Goal: Task Accomplishment & Management: Use online tool/utility

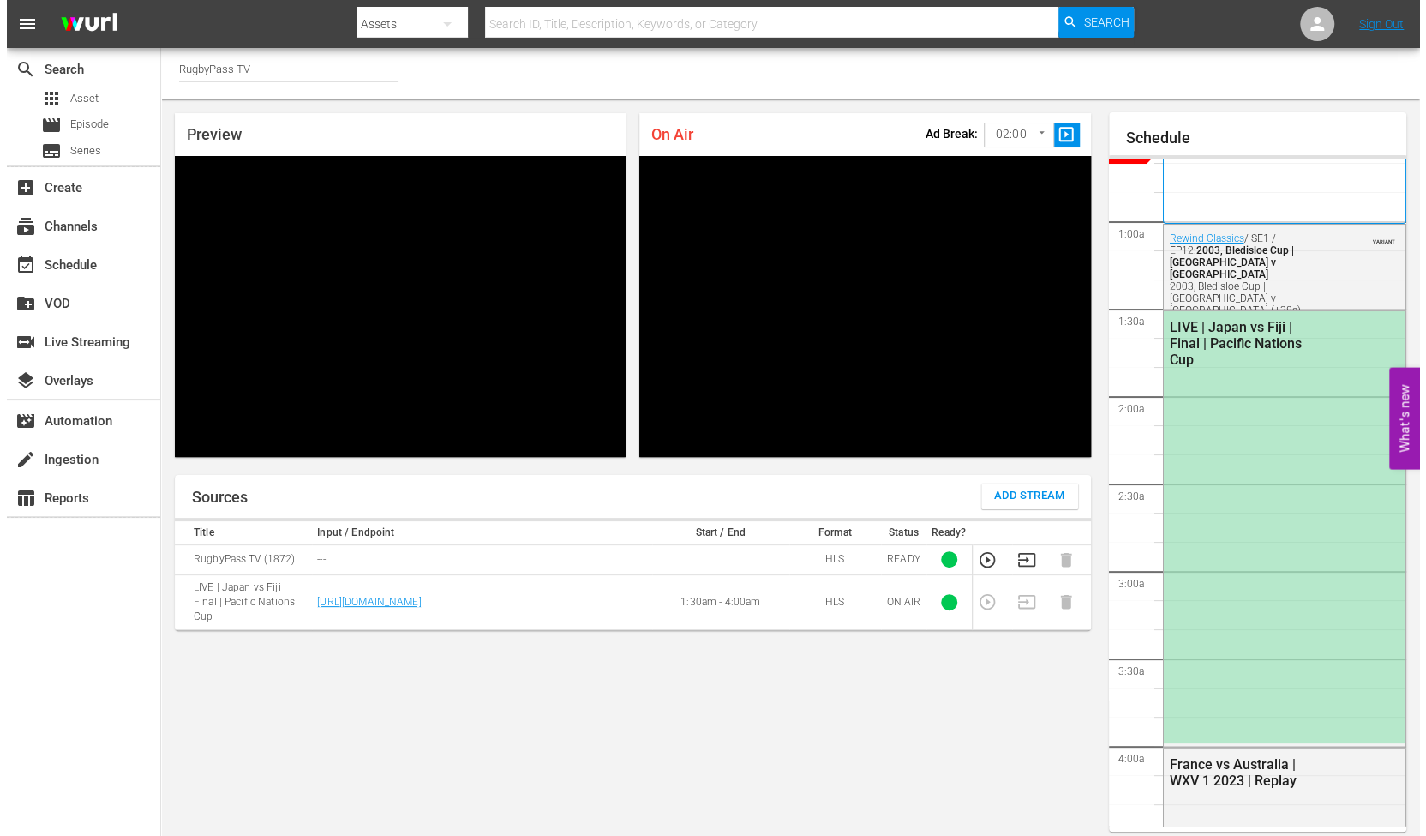
scroll to position [27, 0]
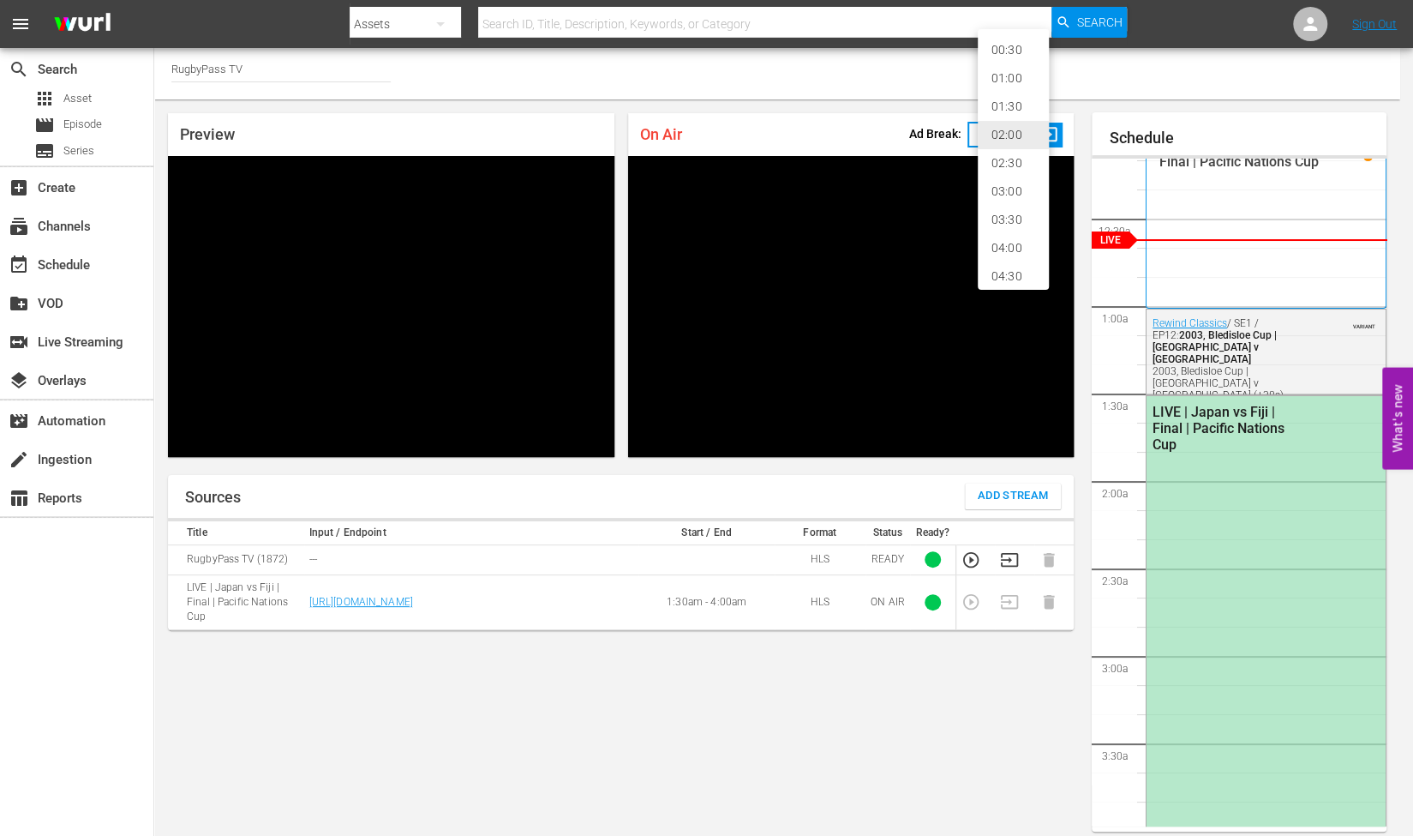
click at [1013, 142] on body "menu Search By Assets Search ID, Title, Description, Keywords, or Category Sear…" at bounding box center [706, 418] width 1413 height 836
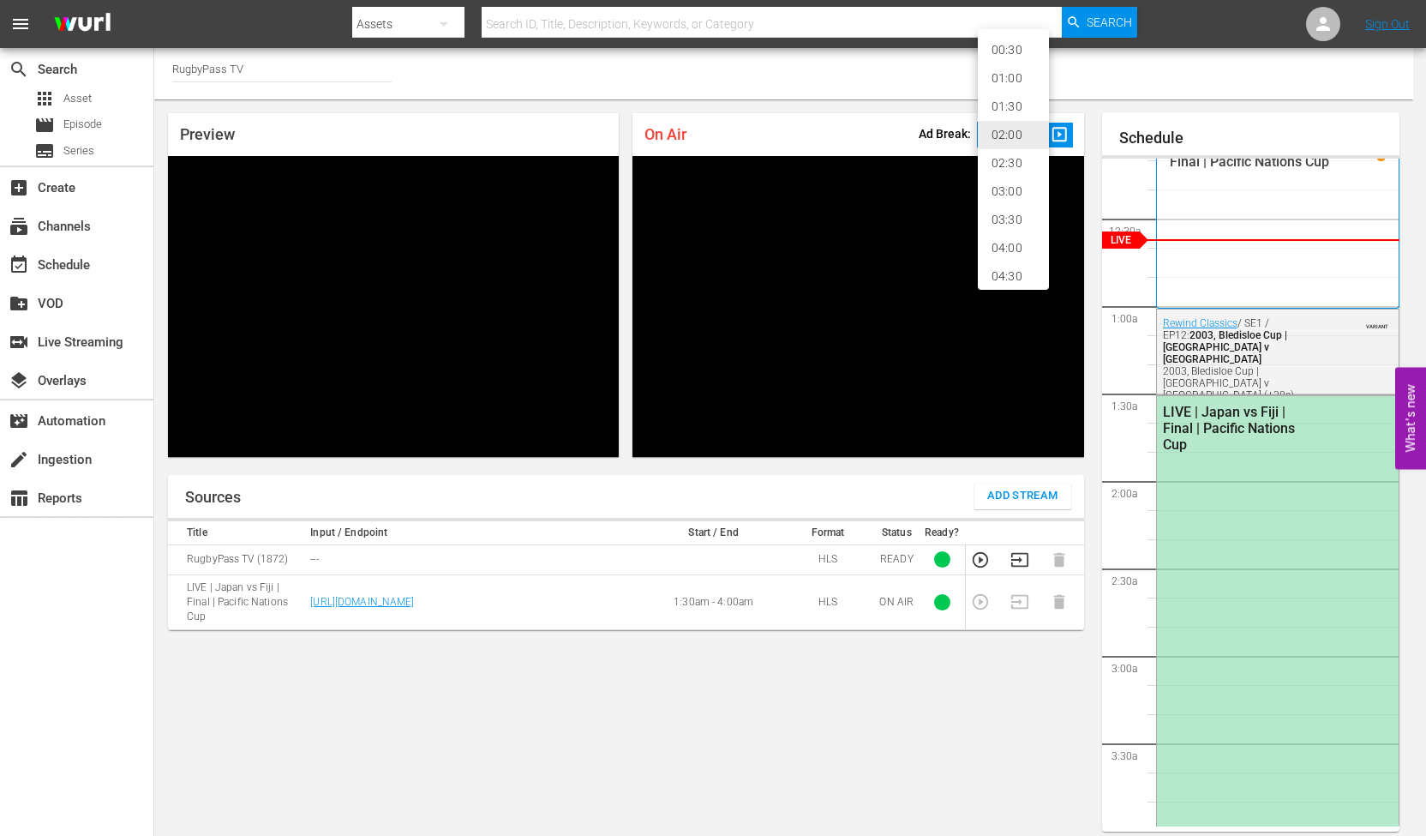
click at [1016, 167] on li "02:30" at bounding box center [1013, 163] width 71 height 28
type input "150"
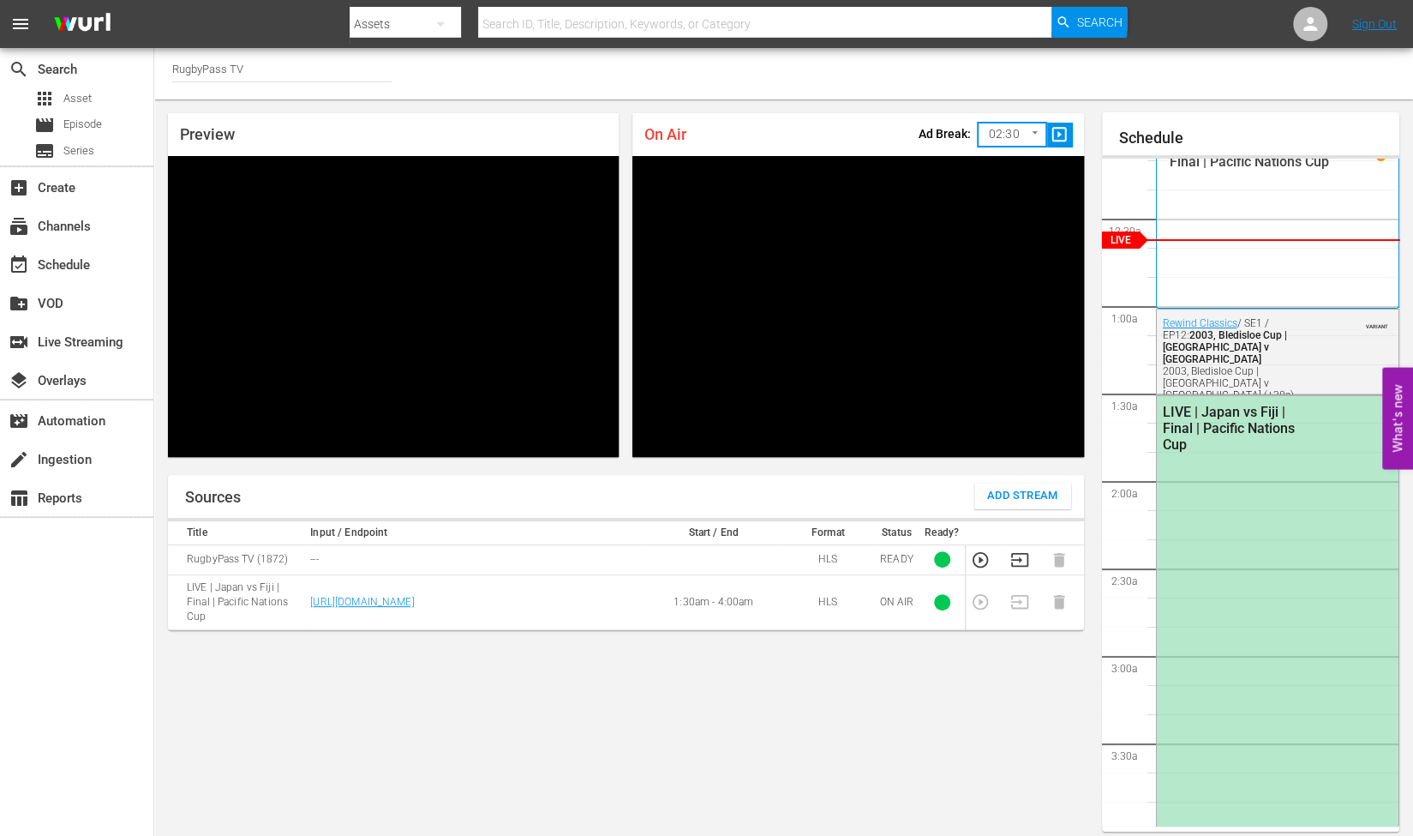
click at [836, 121] on div "On Air Ad Break: 02:30 150 ​ slideshow_sharp" at bounding box center [857, 134] width 451 height 43
click at [1059, 133] on span "slideshow_sharp" at bounding box center [1060, 135] width 20 height 20
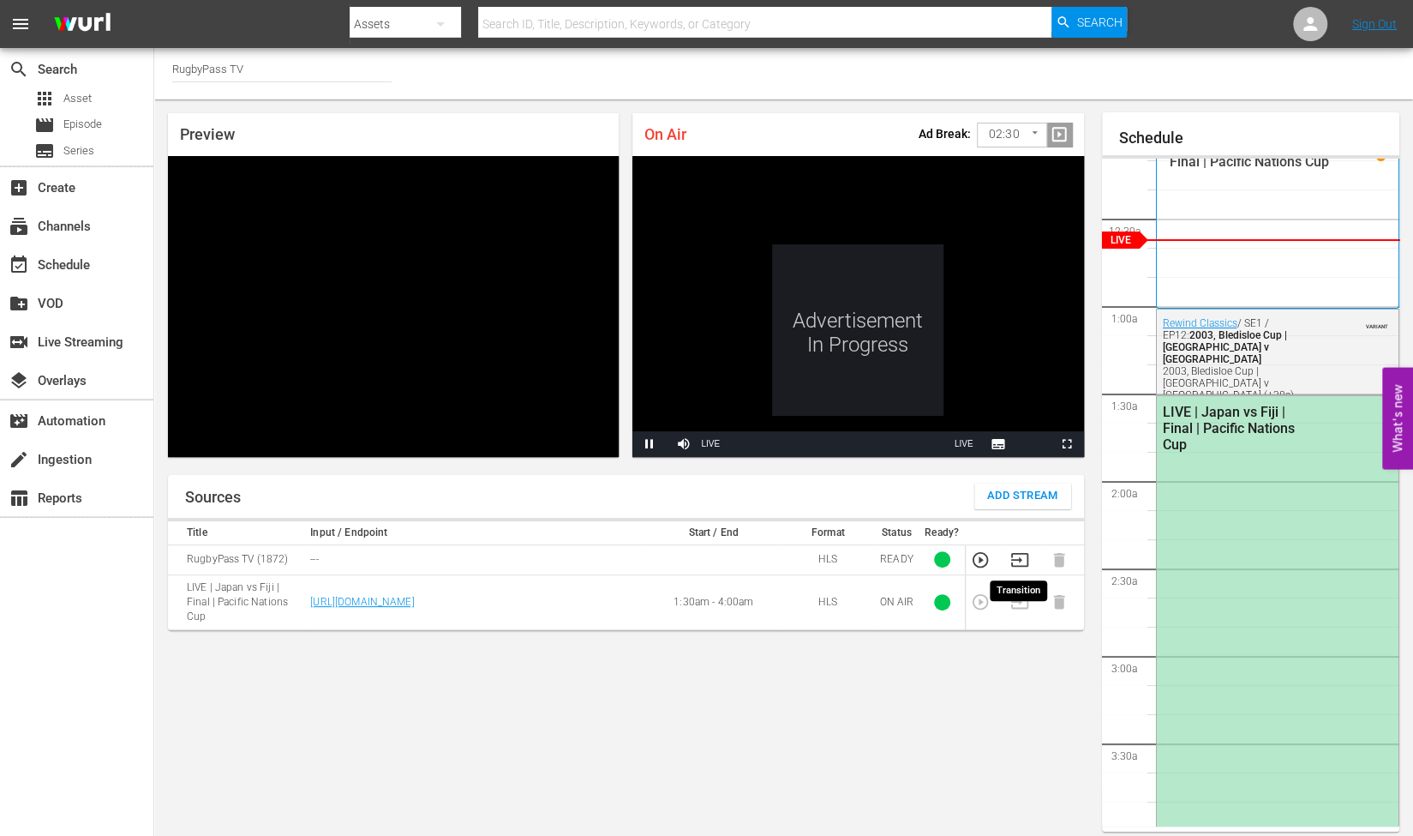
click at [1018, 564] on icon "button" at bounding box center [1019, 559] width 19 height 19
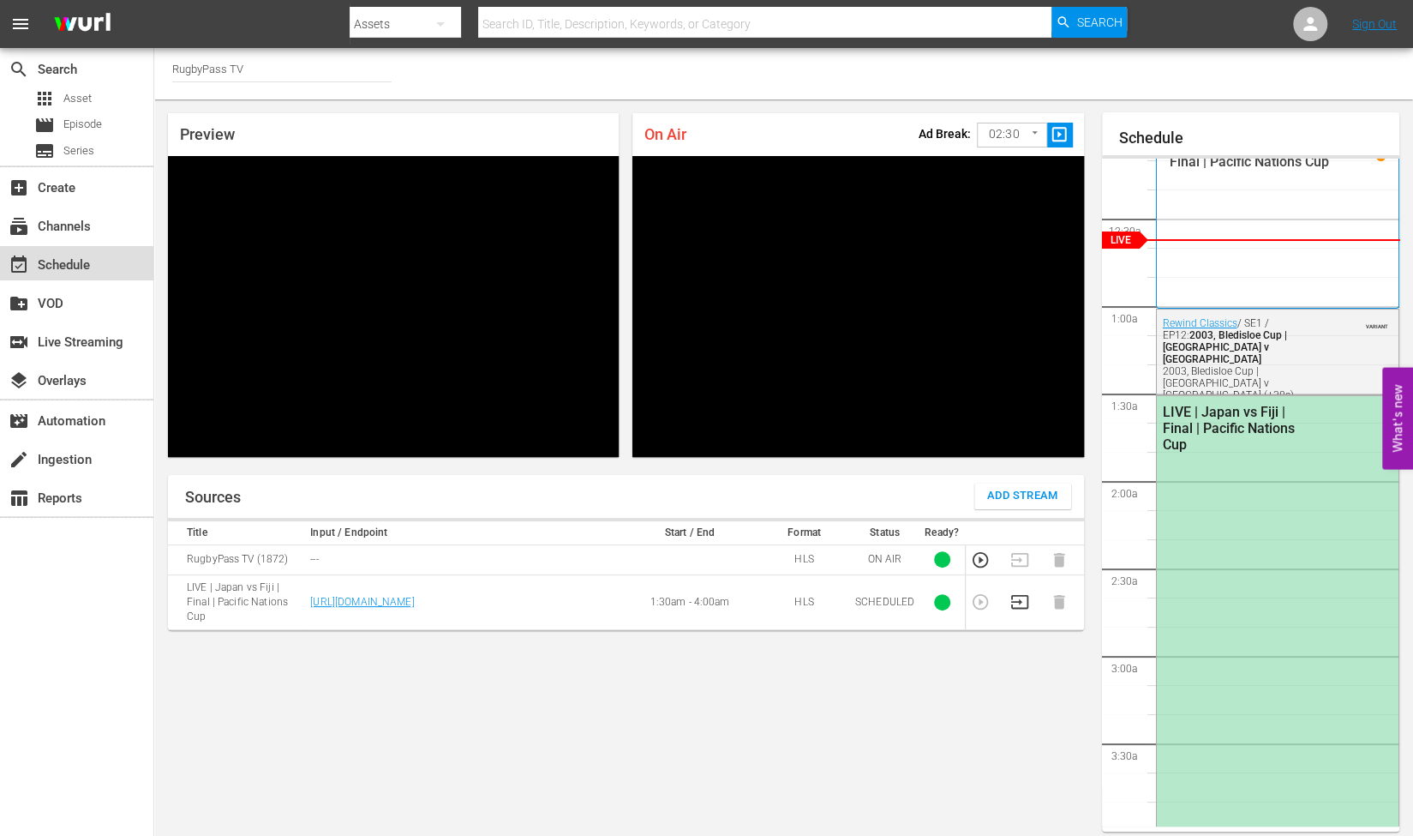
click at [53, 266] on div "event_available Schedule" at bounding box center [48, 262] width 96 height 15
